Goal: Information Seeking & Learning: Learn about a topic

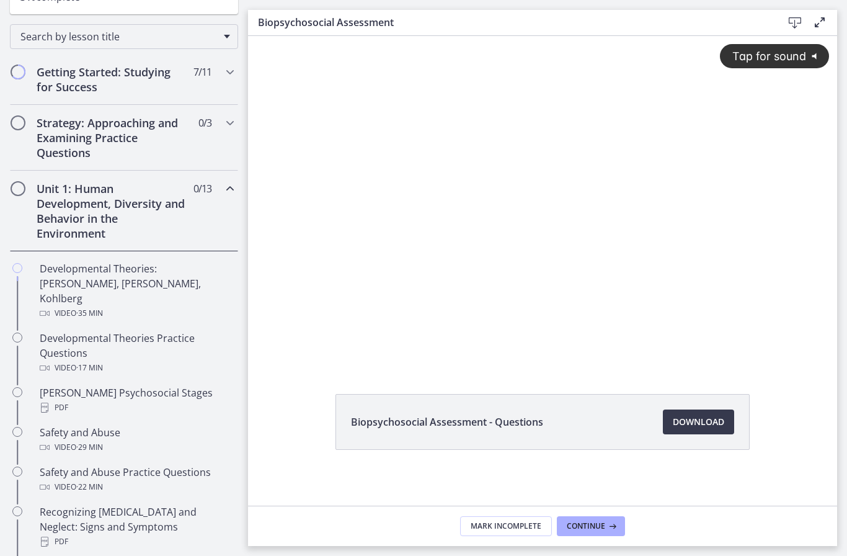
click at [181, 283] on div "Developmental Theories: [PERSON_NAME], [PERSON_NAME], Kohlberg Video · 35 min" at bounding box center [136, 291] width 193 height 60
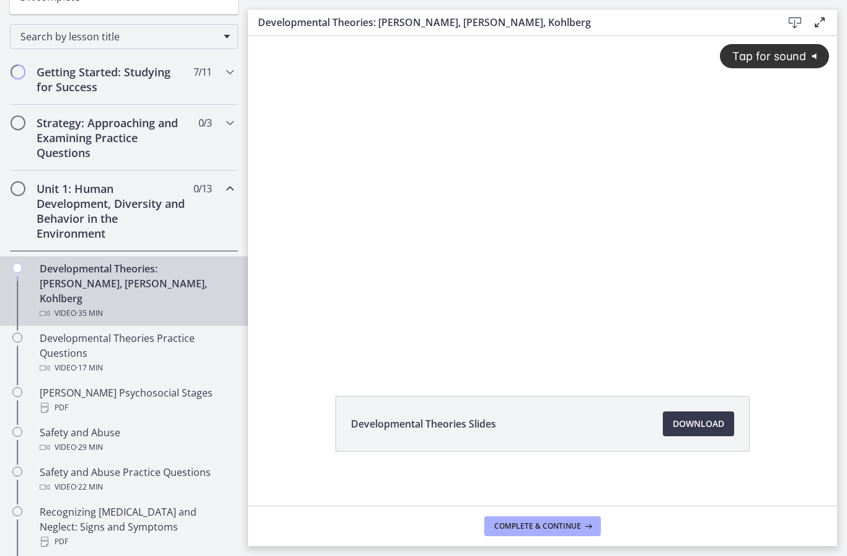
click at [787, 68] on button "Tap for sound @keyframes VOLUME_SMALL_WAVE_FLASH { 0% { opacity: 0; } 33% { opa…" at bounding box center [774, 56] width 109 height 24
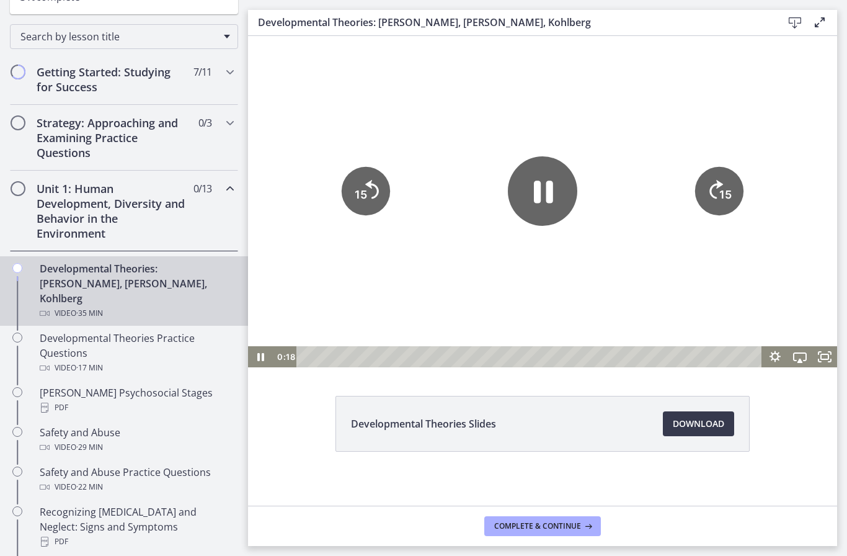
click at [827, 363] on icon "Fullscreen" at bounding box center [824, 356] width 25 height 21
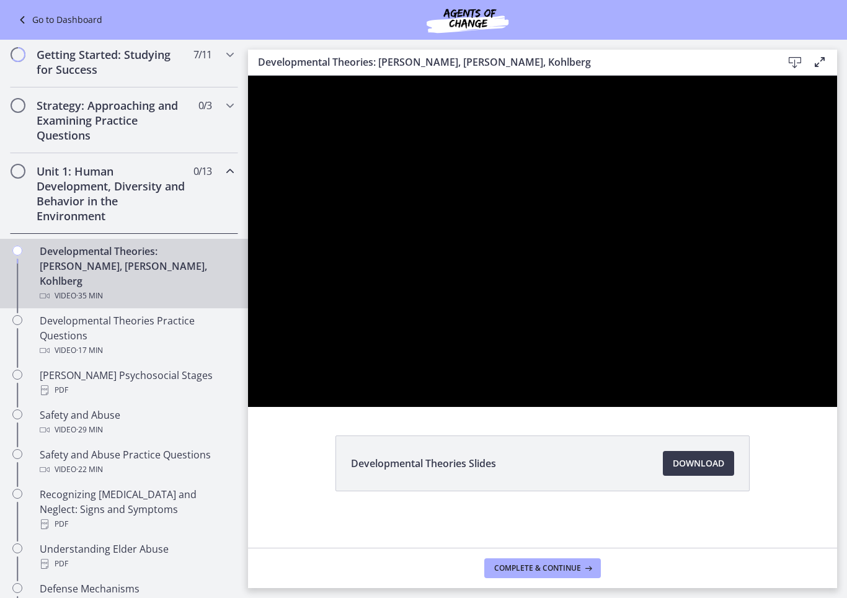
click at [692, 407] on div at bounding box center [542, 241] width 589 height 331
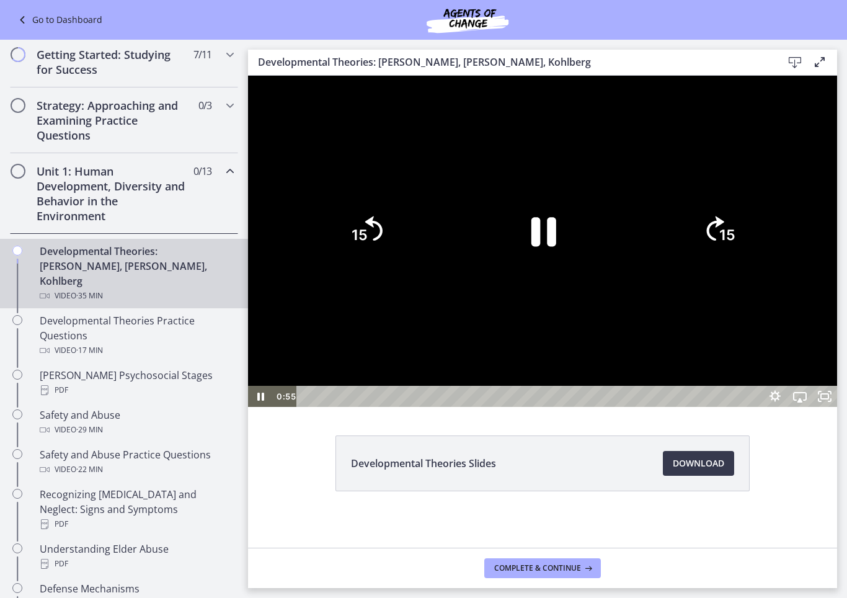
click at [556, 246] on icon "Pause" at bounding box center [543, 231] width 25 height 29
click at [588, 276] on icon "Play Video" at bounding box center [542, 230] width 91 height 91
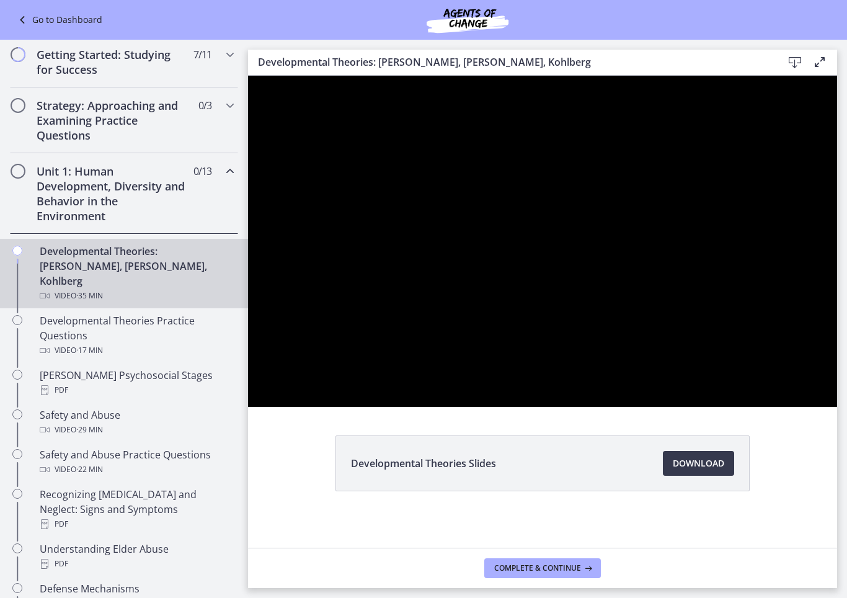
click at [831, 407] on div at bounding box center [542, 241] width 589 height 331
click at [801, 407] on div at bounding box center [542, 241] width 589 height 331
click at [548, 407] on div at bounding box center [542, 241] width 589 height 331
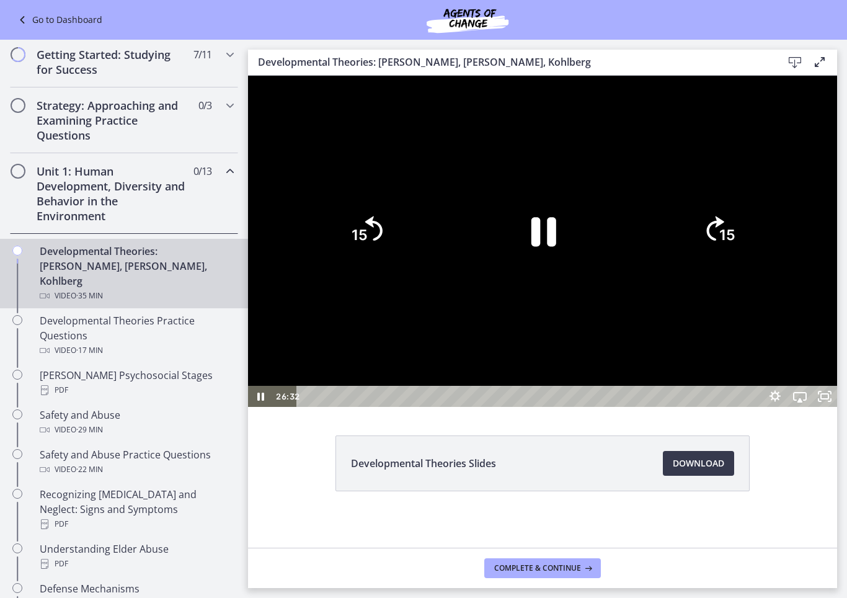
click at [397, 262] on icon "15" at bounding box center [365, 230] width 63 height 63
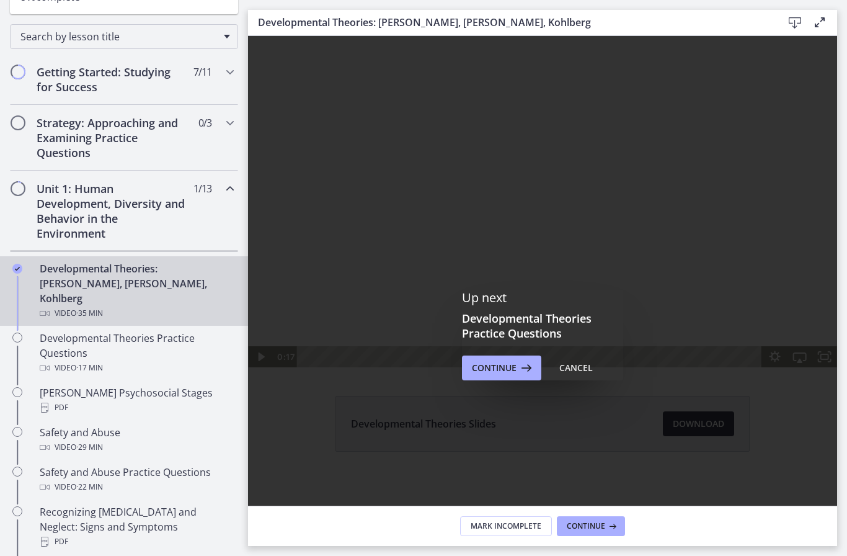
click at [497, 367] on span "Continue" at bounding box center [494, 367] width 45 height 15
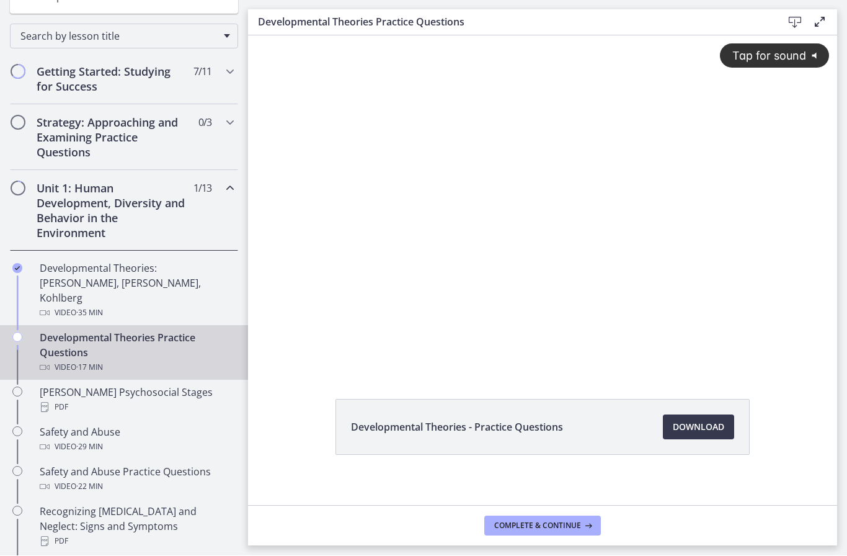
click at [643, 221] on div "Tap for sound @keyframes VOLUME_SMALL_WAVE_FLASH { 0% { opacity: 0; } 33% { opa…" at bounding box center [542, 192] width 589 height 314
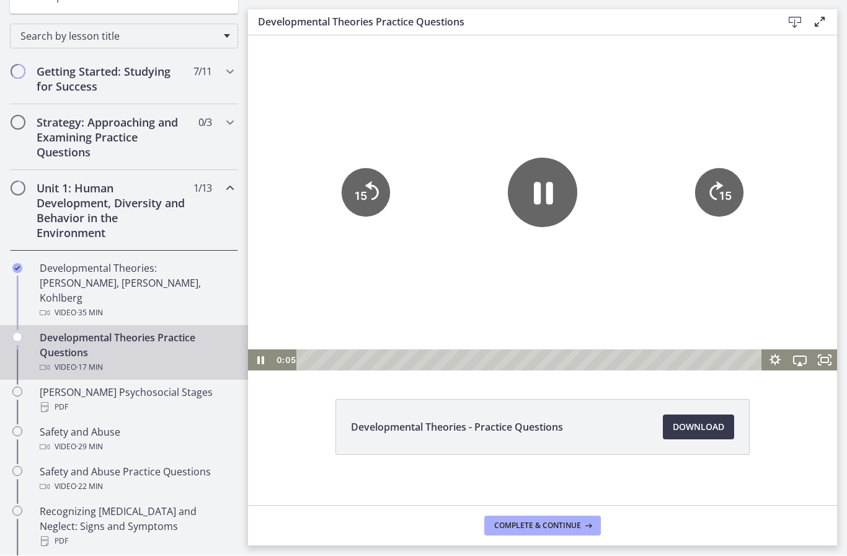
click at [531, 190] on icon "Pause" at bounding box center [542, 191] width 69 height 69
